Goal: Browse casually: Explore the website without a specific task or goal

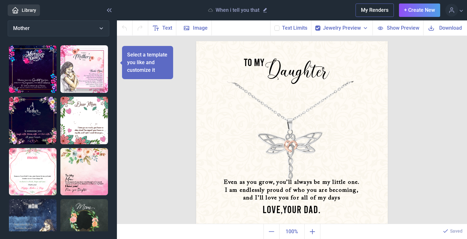
scroll to position [16, 0]
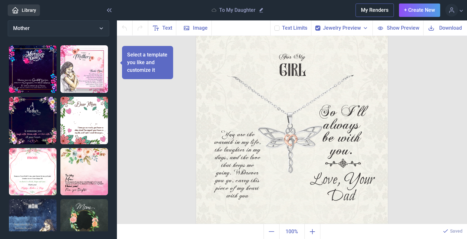
scroll to position [25, 0]
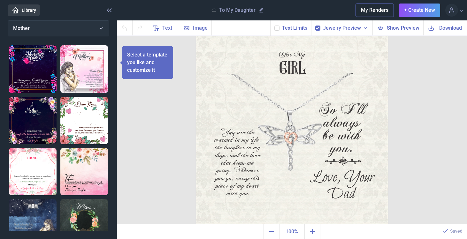
click at [22, 11] on link "Library" at bounding box center [24, 10] width 32 height 12
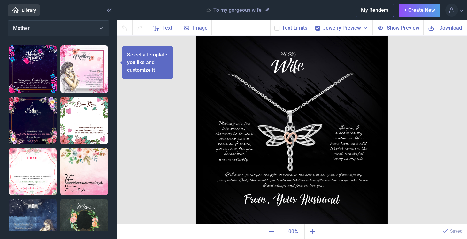
scroll to position [25, 0]
click at [29, 11] on link "Library" at bounding box center [24, 10] width 32 height 12
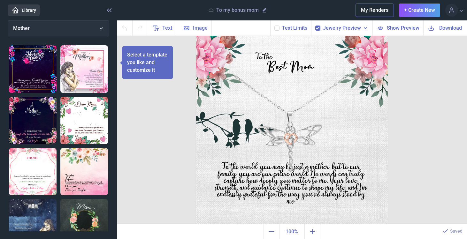
scroll to position [25, 0]
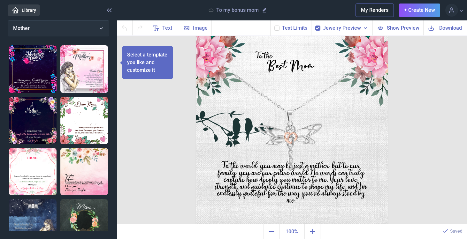
click at [288, 137] on img at bounding box center [292, 129] width 192 height 192
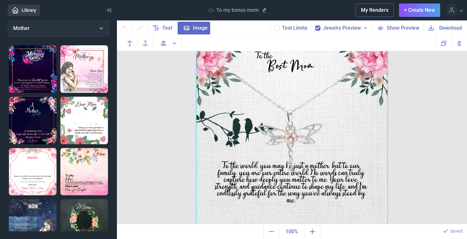
click at [31, 10] on link "Library" at bounding box center [24, 10] width 32 height 12
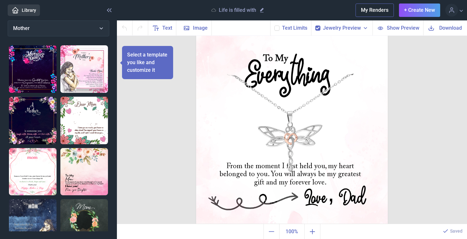
scroll to position [25, 0]
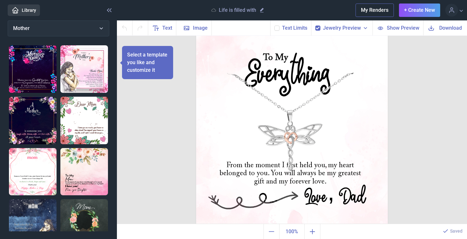
click at [19, 12] on link "Library" at bounding box center [24, 10] width 32 height 12
